Goal: Information Seeking & Learning: Learn about a topic

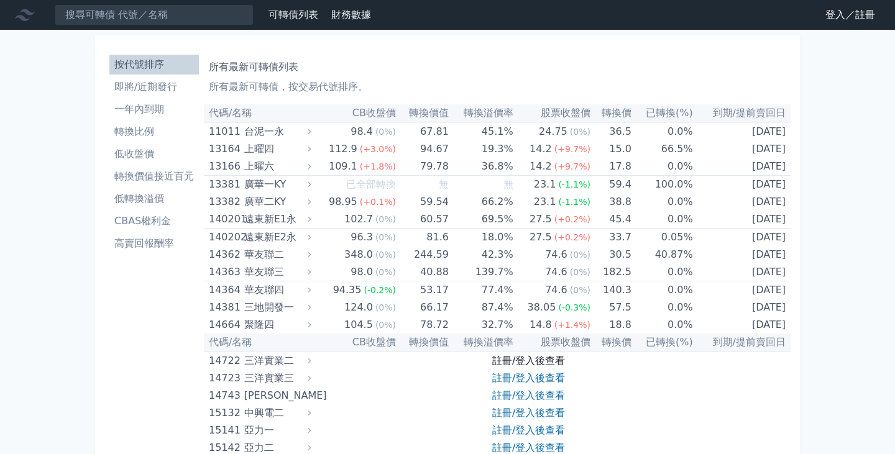
click at [533, 358] on link "註冊/登入後查看" at bounding box center [528, 361] width 73 height 12
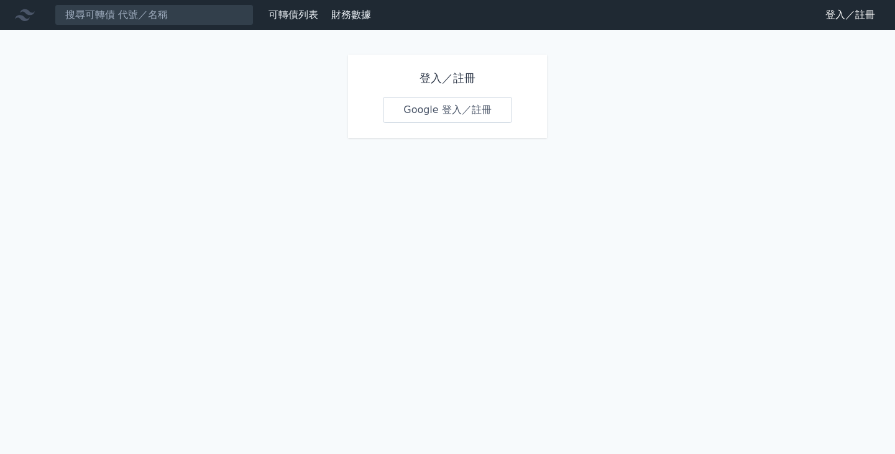
click at [456, 116] on link "Google 登入／註冊" at bounding box center [447, 110] width 129 height 26
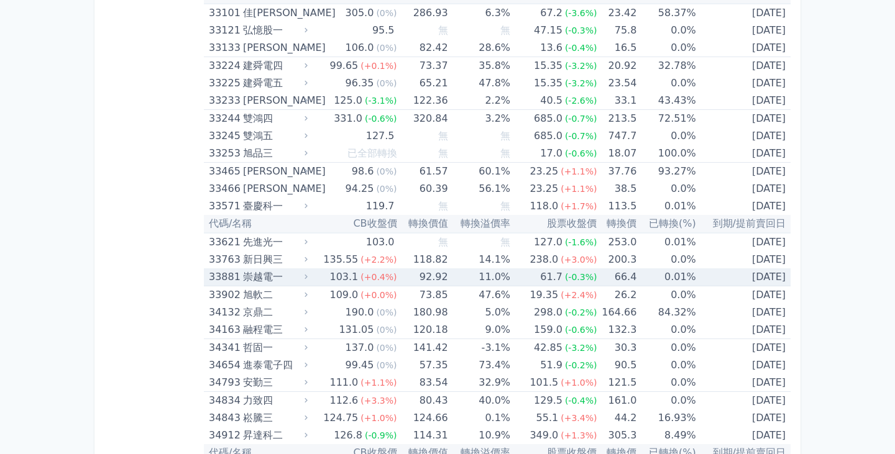
scroll to position [2413, 0]
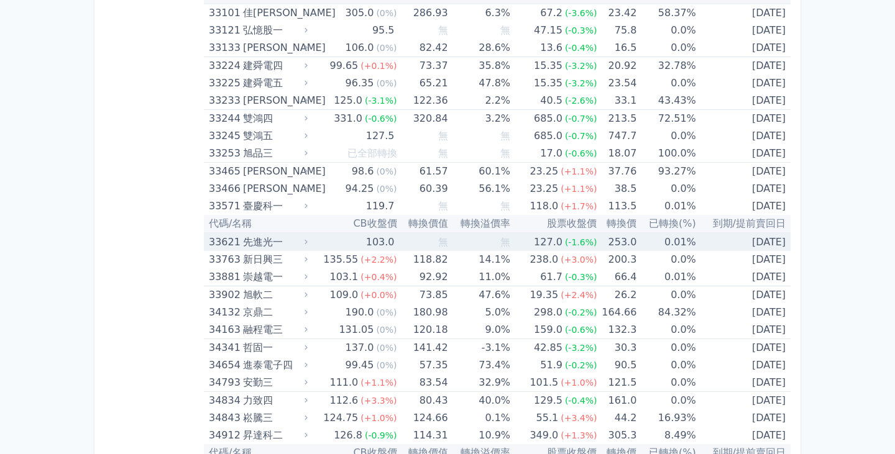
click at [379, 244] on div "103.0" at bounding box center [381, 242] width 34 height 17
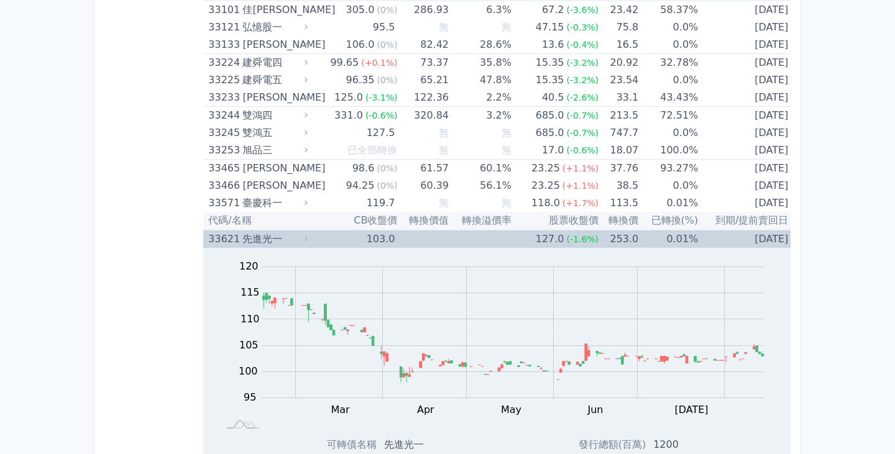
scroll to position [2417, 0]
click at [485, 235] on td "無" at bounding box center [480, 238] width 63 height 18
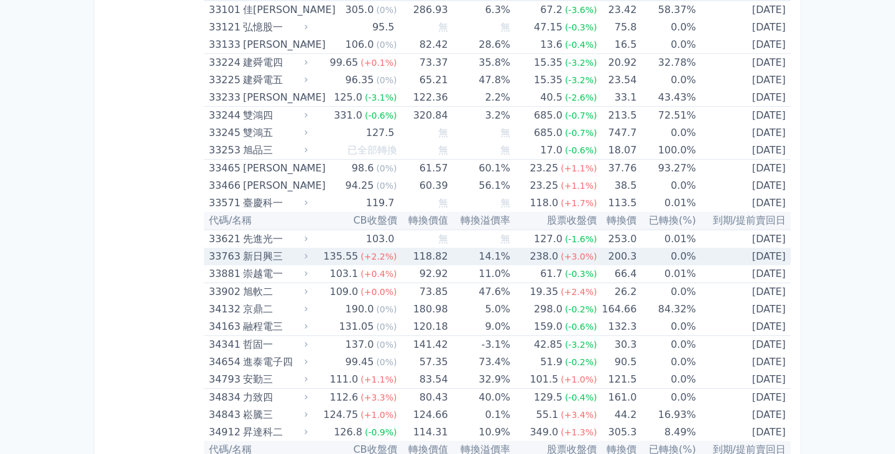
scroll to position [2416, 0]
click at [421, 260] on td "118.82" at bounding box center [422, 255] width 51 height 17
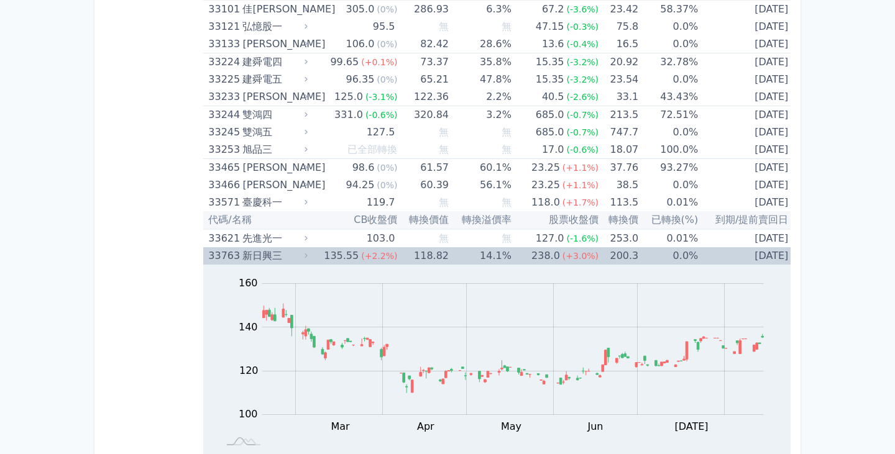
click at [421, 260] on td "118.82" at bounding box center [423, 255] width 52 height 17
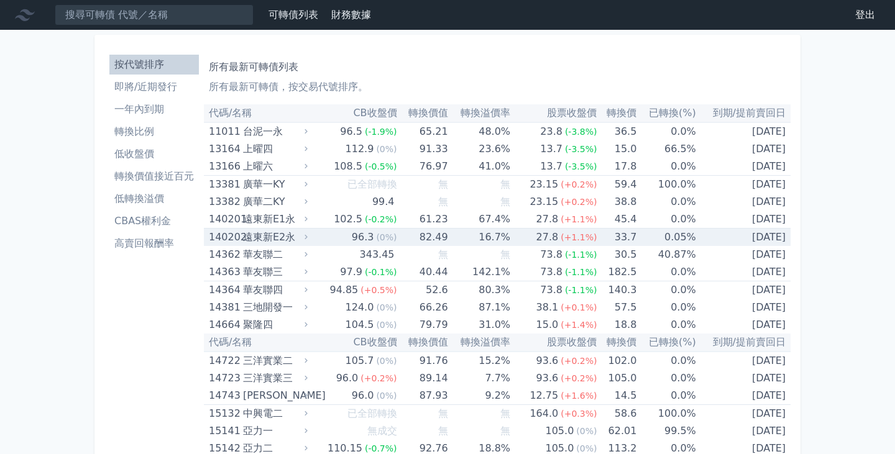
scroll to position [0, 0]
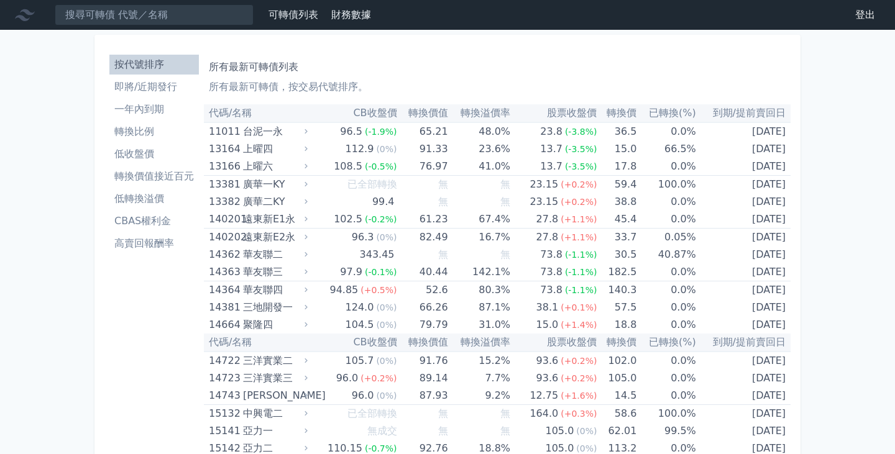
click at [150, 88] on li "即將/近期發行" at bounding box center [154, 87] width 90 height 15
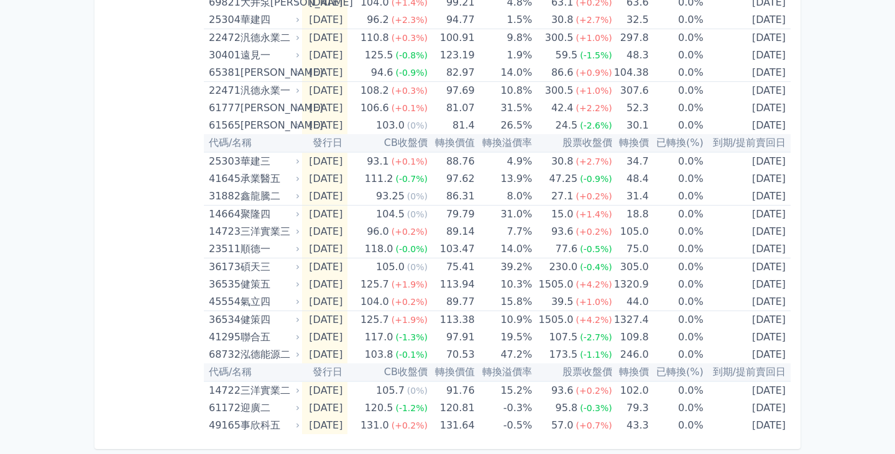
scroll to position [429, 0]
